Goal: Transaction & Acquisition: Purchase product/service

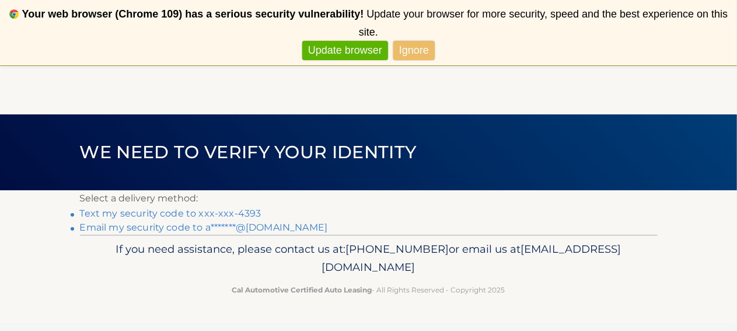
click at [134, 211] on link "Text my security code to xxx-xxx-4393" at bounding box center [171, 213] width 182 height 11
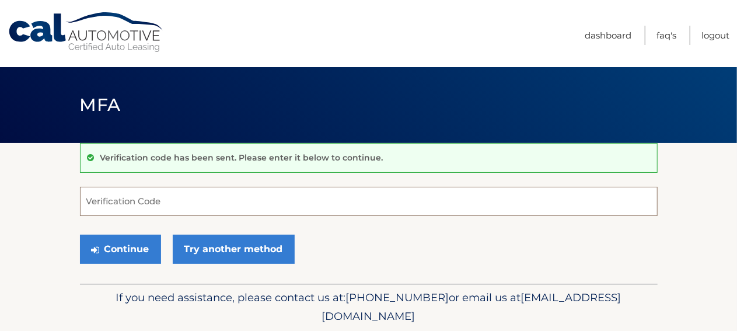
click at [141, 204] on input "Verification Code" at bounding box center [369, 201] width 578 height 29
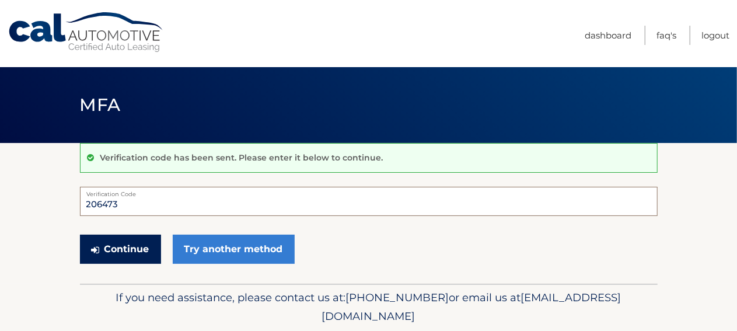
type input "206473"
click at [123, 246] on button "Continue" at bounding box center [120, 249] width 81 height 29
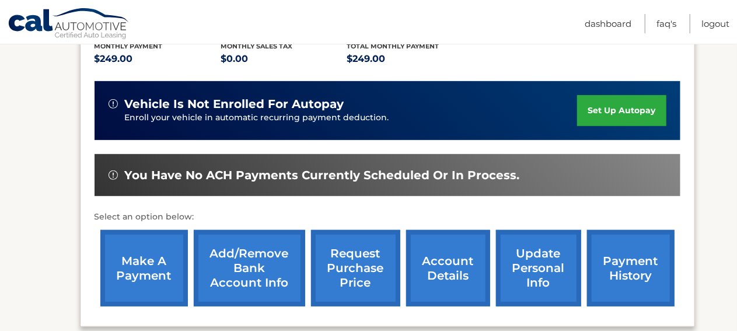
scroll to position [292, 0]
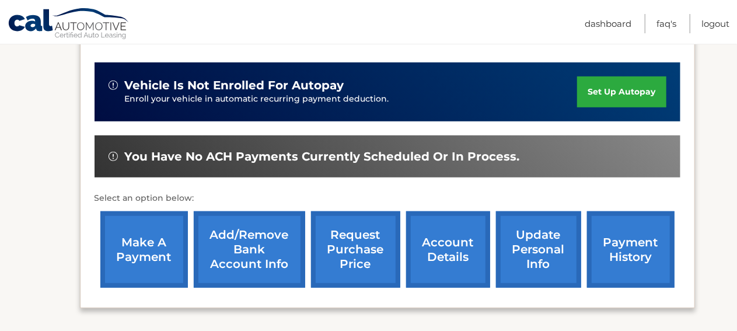
click at [156, 247] on link "make a payment" at bounding box center [144, 249] width 88 height 76
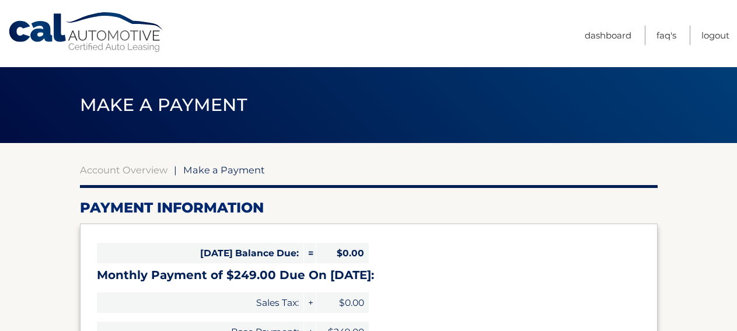
select select "MjE1MDcyYTUtMjZhZi00N2E3LWJkMmYtYTQ1NGM4NzA0NzAy"
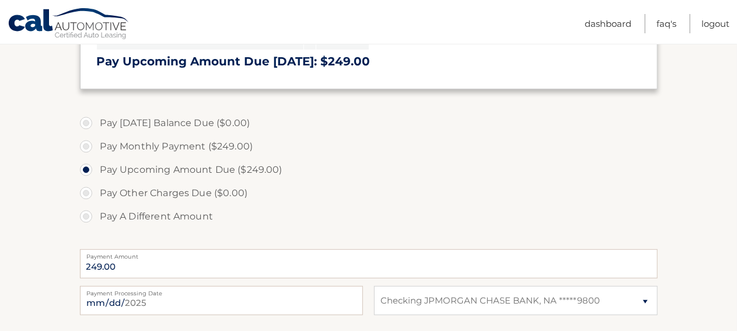
scroll to position [350, 0]
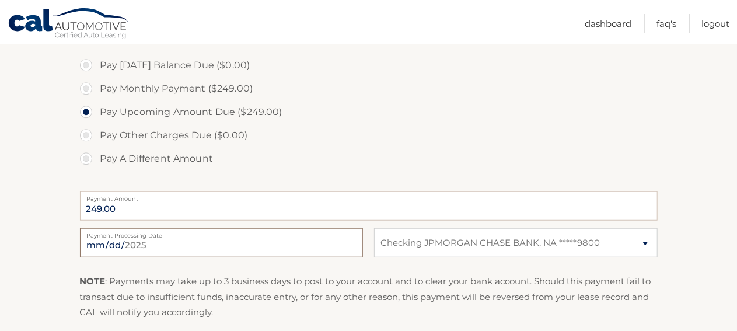
click at [164, 239] on input "2025-09-16" at bounding box center [221, 242] width 283 height 29
type input "2025-09-19"
click at [217, 243] on input "2025-09-19" at bounding box center [221, 242] width 283 height 29
click at [427, 156] on label "Pay A Different Amount" at bounding box center [369, 158] width 578 height 23
click at [96, 156] on input "Pay A Different Amount" at bounding box center [91, 156] width 12 height 19
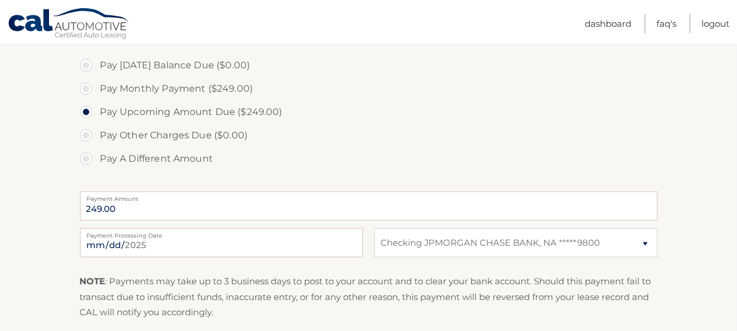
radio input "true"
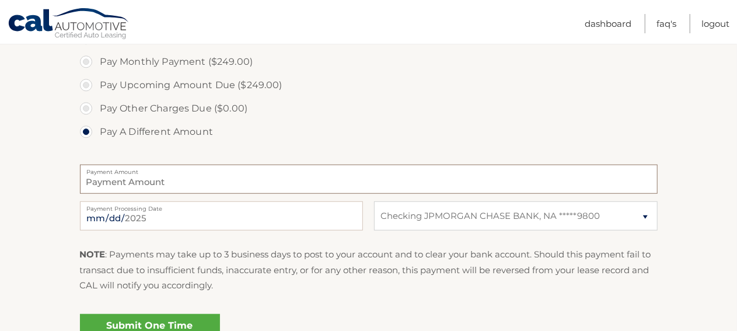
scroll to position [409, 0]
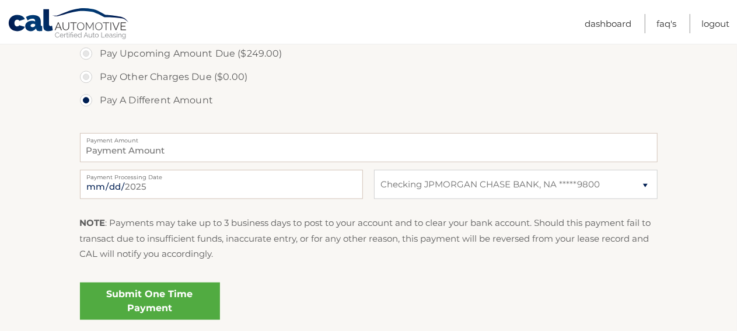
click at [147, 297] on link "Submit One Time Payment" at bounding box center [150, 300] width 140 height 37
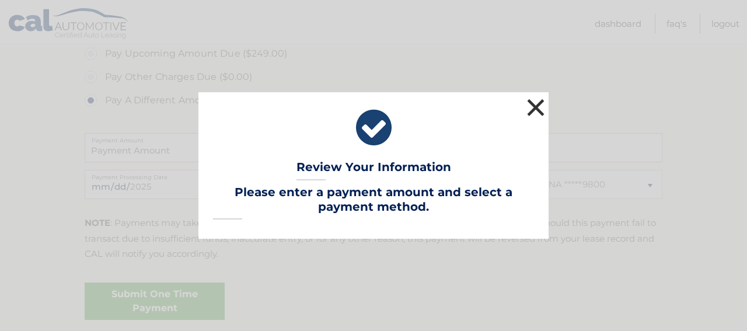
click at [539, 102] on button "×" at bounding box center [535, 107] width 23 height 23
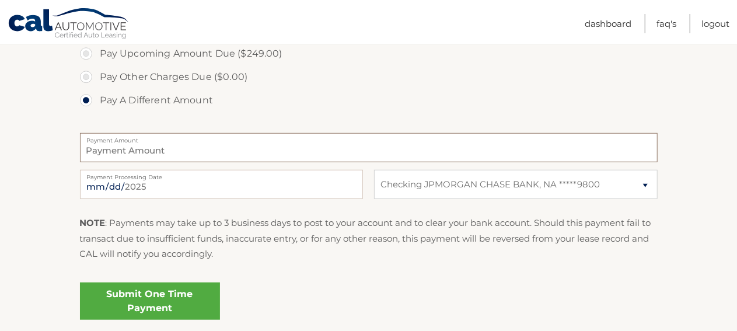
click at [176, 145] on input "Payment Amount" at bounding box center [369, 147] width 578 height 29
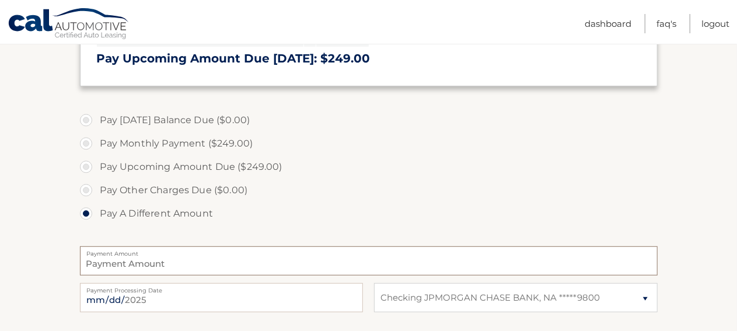
scroll to position [292, 0]
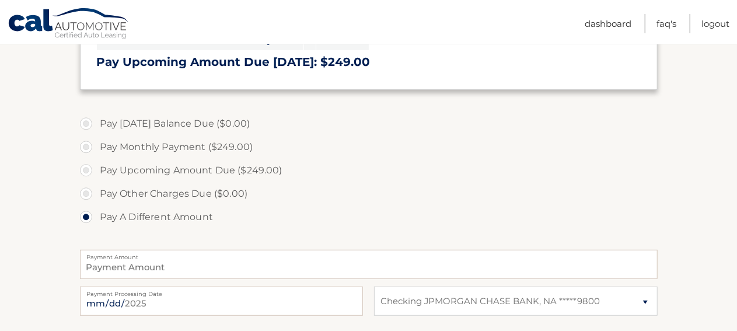
click at [83, 166] on label "Pay Upcoming Amount Due ($249.00)" at bounding box center [369, 170] width 578 height 23
click at [85, 166] on input "Pay Upcoming Amount Due ($249.00)" at bounding box center [91, 168] width 12 height 19
radio input "true"
type input "249.00"
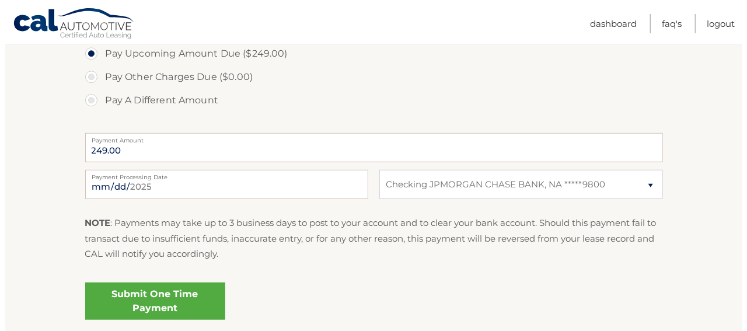
scroll to position [467, 0]
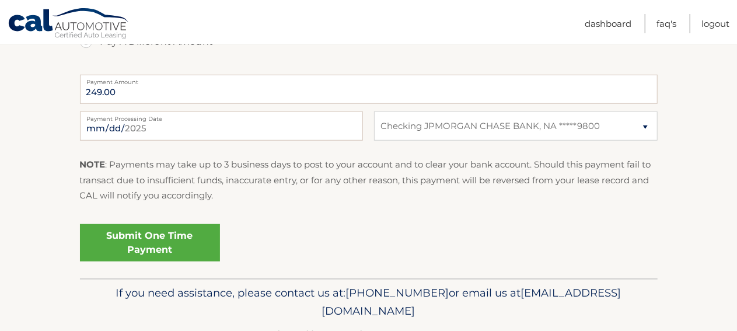
click at [141, 238] on link "Submit One Time Payment" at bounding box center [150, 242] width 140 height 37
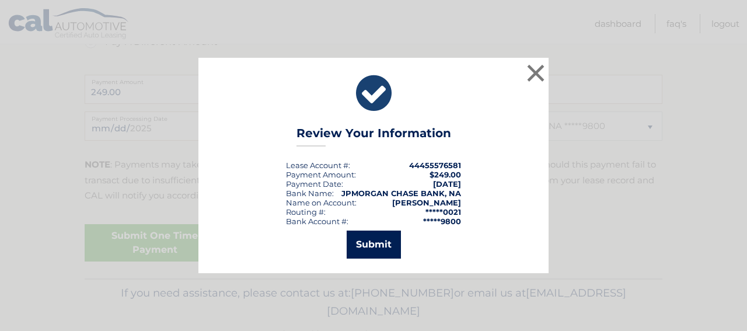
click at [374, 246] on button "Submit" at bounding box center [374, 245] width 54 height 28
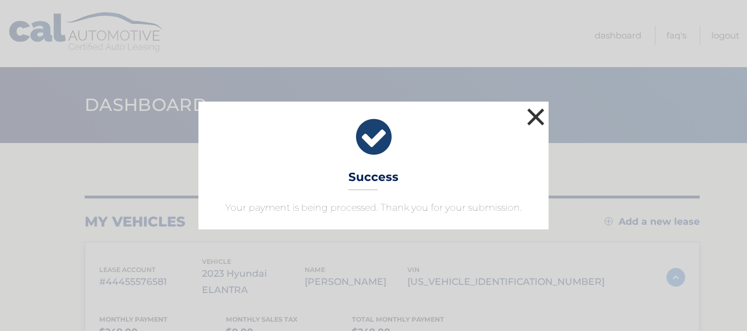
click at [538, 110] on button "×" at bounding box center [535, 116] width 23 height 23
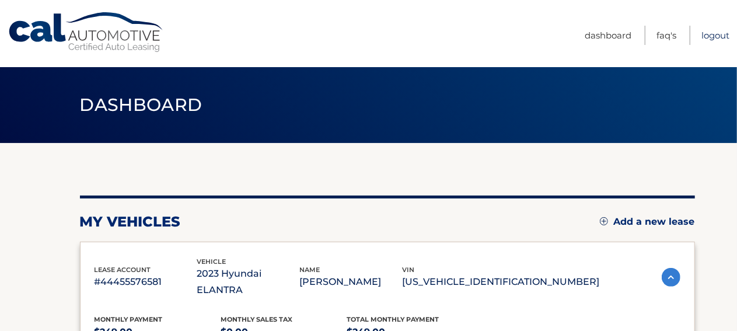
click at [717, 32] on link "Logout" at bounding box center [716, 35] width 28 height 19
